Goal: Find specific fact: Find specific fact

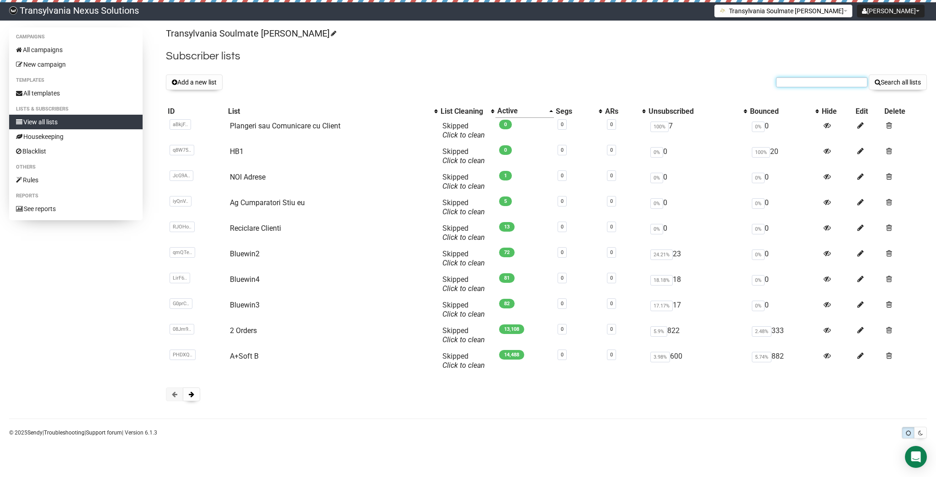
click at [801, 81] on input "text" at bounding box center [821, 82] width 91 height 10
paste input "annamariaweber1010@gmail.com"
type input "annamariaweber1010@gmail.com"
click at [923, 80] on button "Search all lists" at bounding box center [898, 82] width 58 height 16
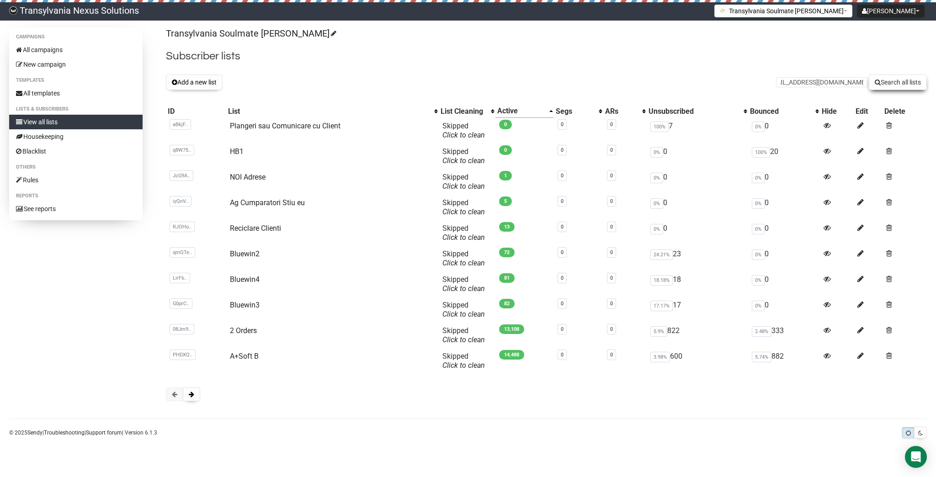
scroll to position [0, 0]
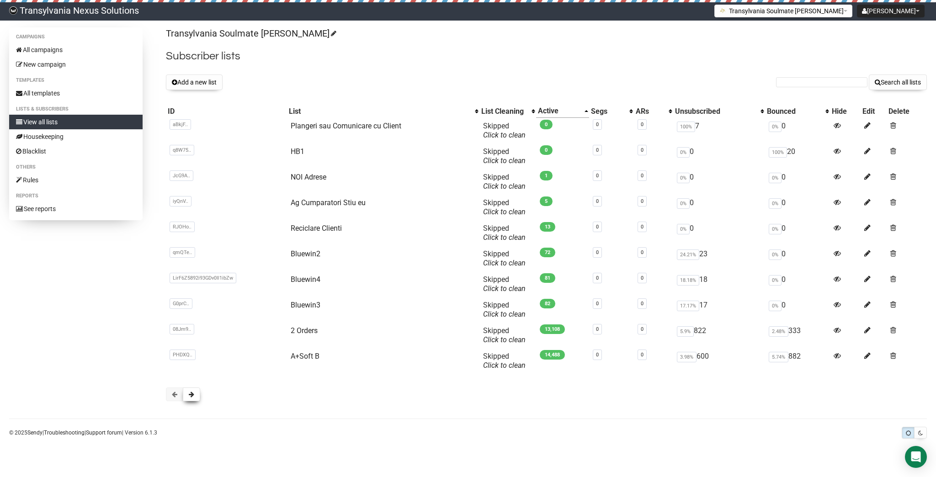
click at [187, 400] on button at bounding box center [191, 395] width 17 height 14
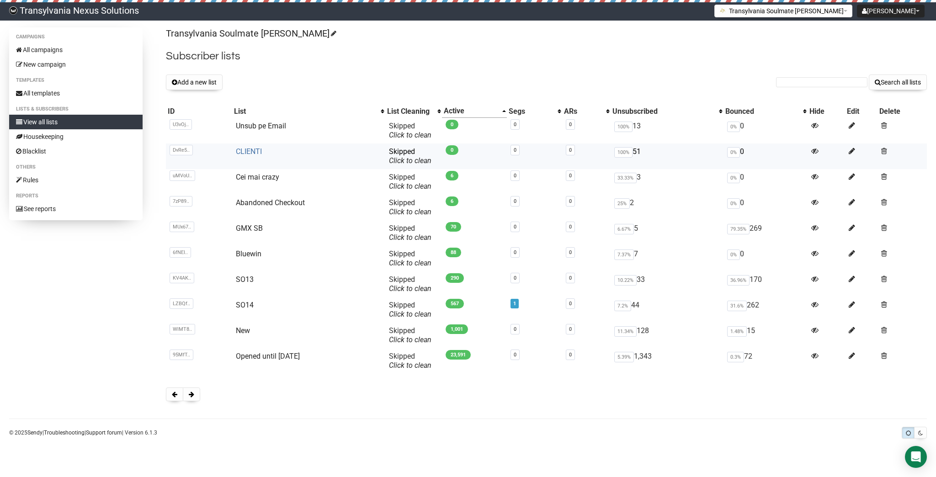
click at [243, 148] on link "CLIENTI" at bounding box center [249, 151] width 26 height 9
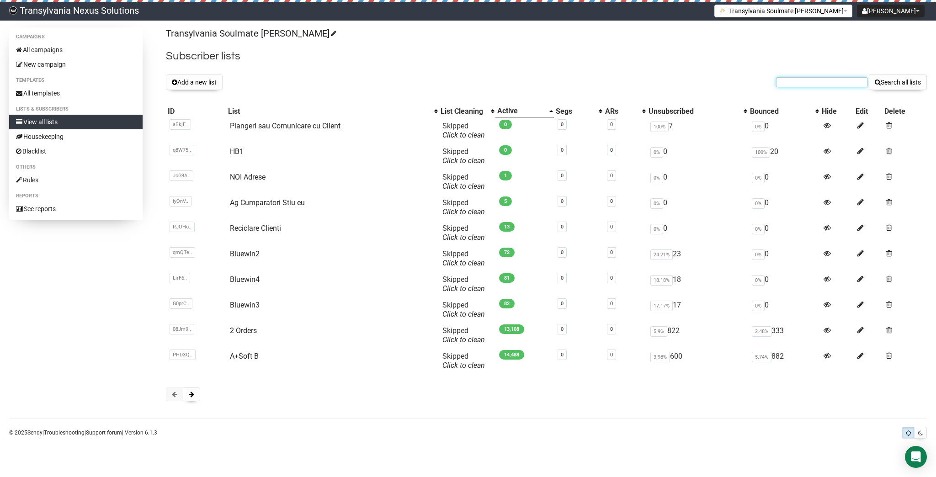
drag, startPoint x: 782, startPoint y: 87, endPoint x: 787, endPoint y: 85, distance: 5.5
paste input "[PERSON_NAME][EMAIL_ADDRESS][DOMAIN_NAME]"
type input "[PERSON_NAME][EMAIL_ADDRESS][DOMAIN_NAME]"
click at [898, 88] on button "Search all lists" at bounding box center [898, 82] width 58 height 16
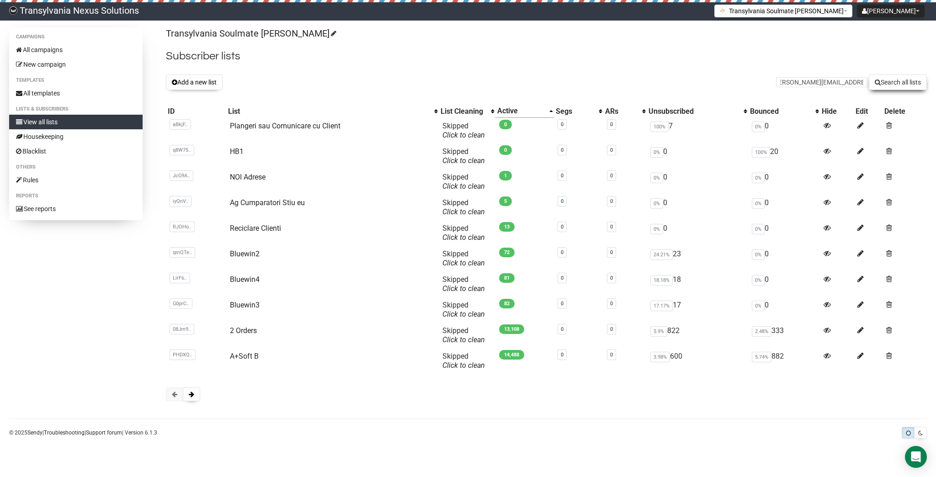
scroll to position [0, 0]
drag, startPoint x: 793, startPoint y: 74, endPoint x: 785, endPoint y: 82, distance: 11.7
paste input "monika.prvulovic@outlook.com"
type input "monika.prvulovic@outlook.com"
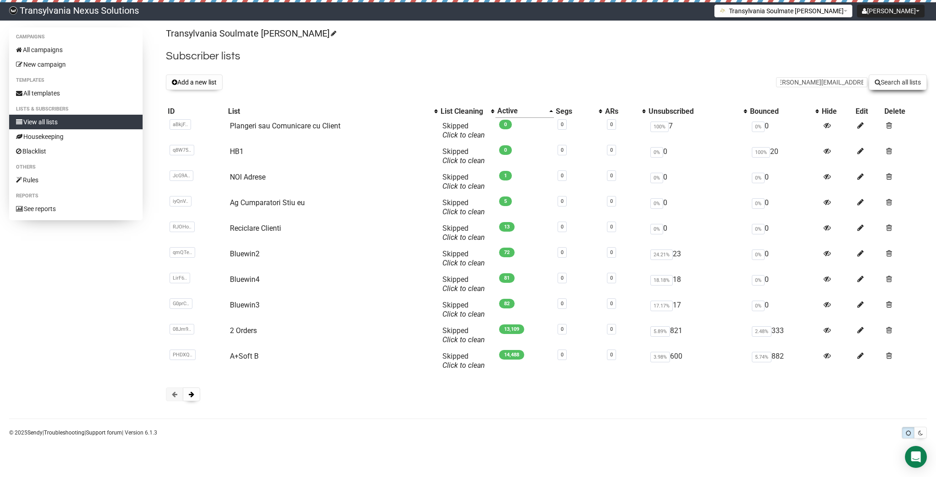
click at [911, 87] on button "Search all lists" at bounding box center [898, 82] width 58 height 16
click at [195, 397] on button at bounding box center [191, 395] width 17 height 14
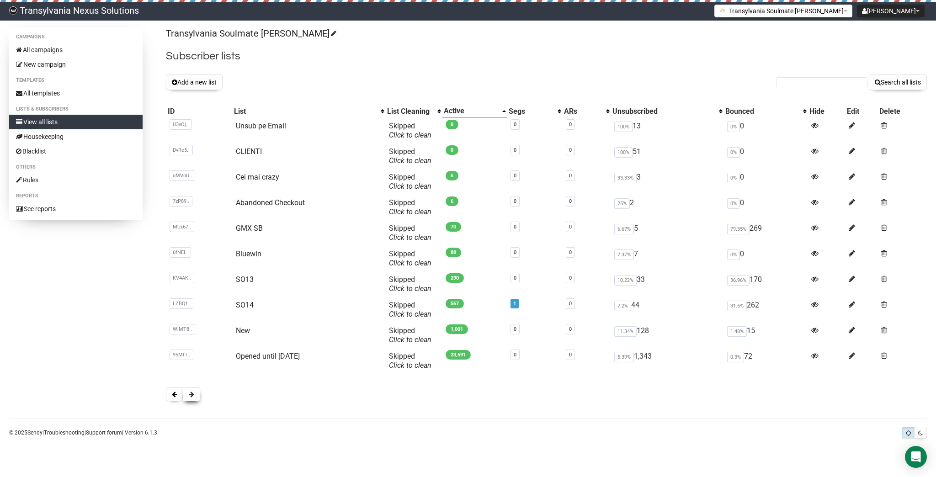
click at [188, 388] on button at bounding box center [191, 395] width 17 height 14
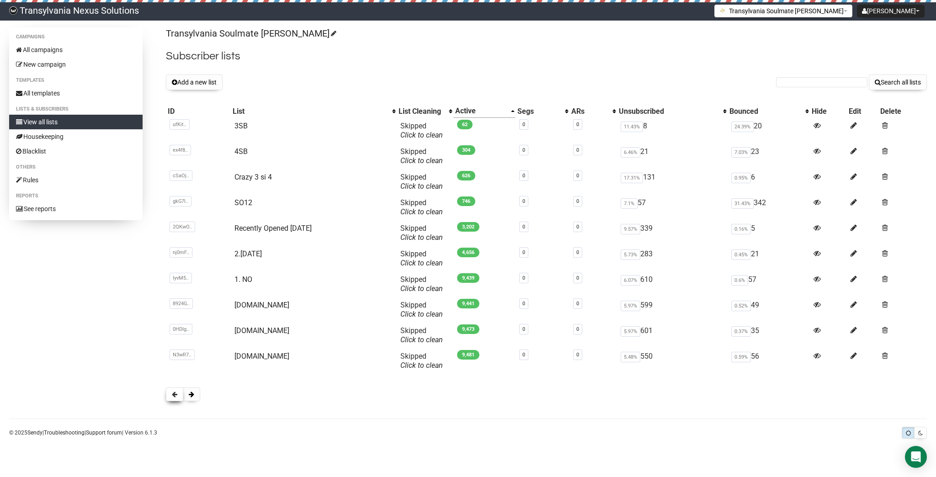
click at [175, 391] on span at bounding box center [174, 394] width 5 height 6
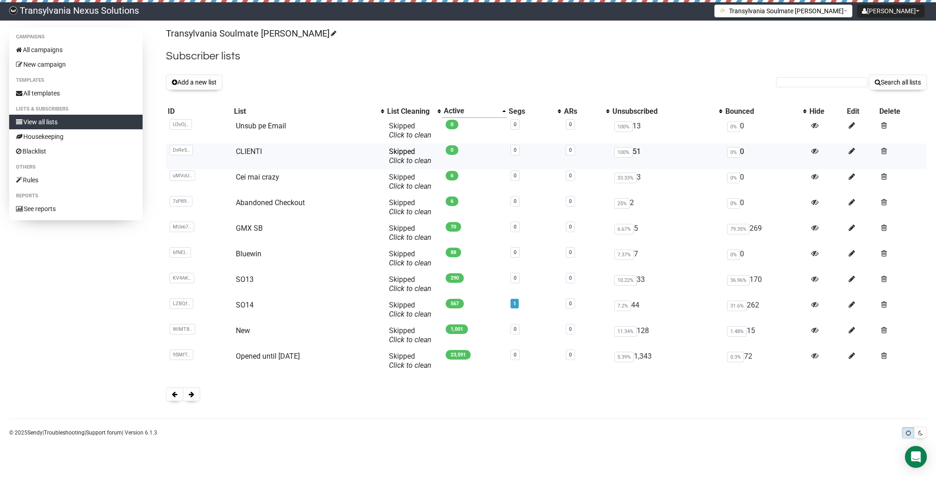
click at [247, 144] on td "CLIENTI" at bounding box center [308, 157] width 153 height 26
click at [249, 148] on link "CLIENTI" at bounding box center [249, 151] width 26 height 9
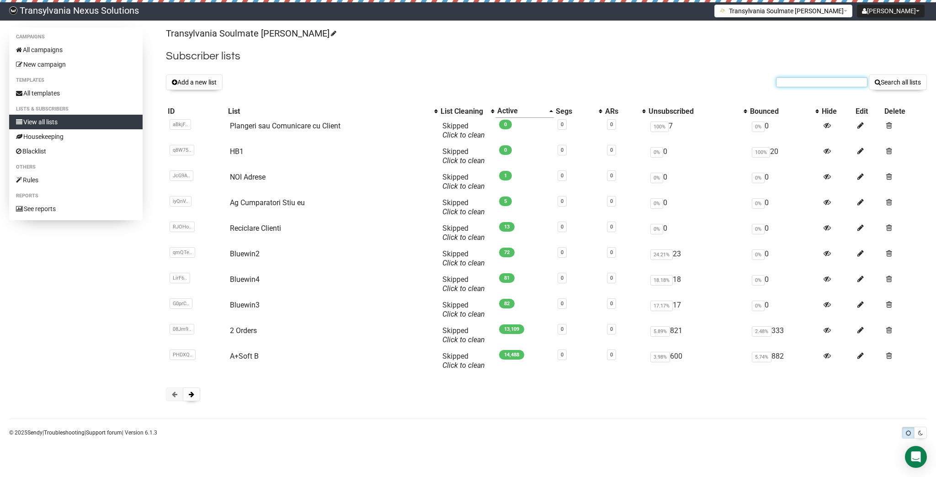
click at [794, 83] on input "text" at bounding box center [821, 82] width 91 height 10
paste input "[PERSON_NAME][EMAIL_ADDRESS][PERSON_NAME][DOMAIN_NAME]"
type input "[PERSON_NAME][EMAIL_ADDRESS][PERSON_NAME][DOMAIN_NAME]"
click at [898, 84] on button "Search all lists" at bounding box center [898, 82] width 58 height 16
